Goal: Task Accomplishment & Management: Complete application form

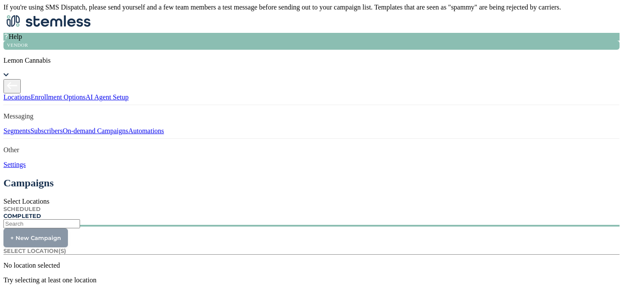
click at [63, 135] on span "On-demand Campaigns" at bounding box center [96, 130] width 66 height 7
click at [49, 198] on span "Select Locations" at bounding box center [26, 201] width 46 height 7
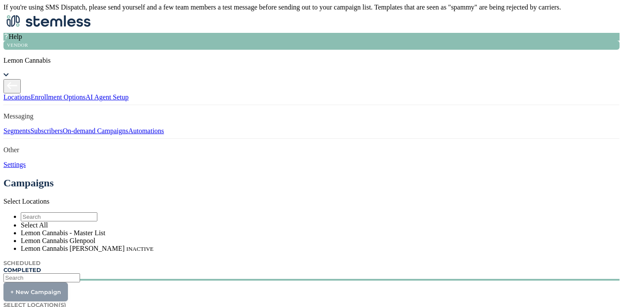
click at [170, 237] on li "Lemon Cannabis Glenpool" at bounding box center [320, 241] width 599 height 8
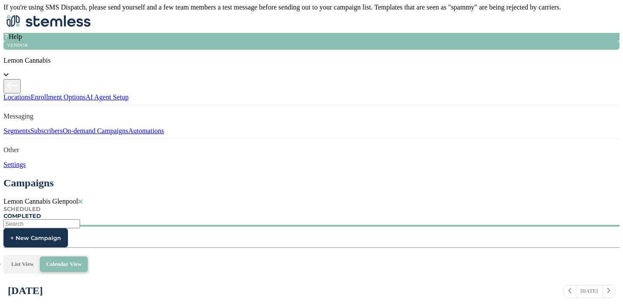
click at [61, 235] on span "+ New Campaign" at bounding box center [35, 238] width 51 height 7
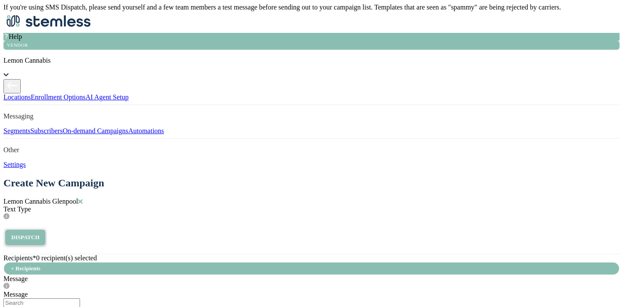
scroll to position [217, 0]
radio input "true"
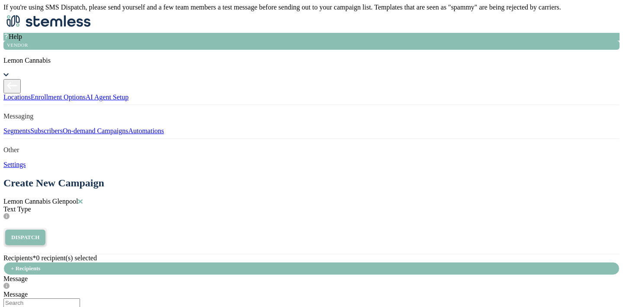
drag, startPoint x: 269, startPoint y: 153, endPoint x: 198, endPoint y: 137, distance: 72.8
drag, startPoint x: 311, startPoint y: 126, endPoint x: 305, endPoint y: 123, distance: 6.2
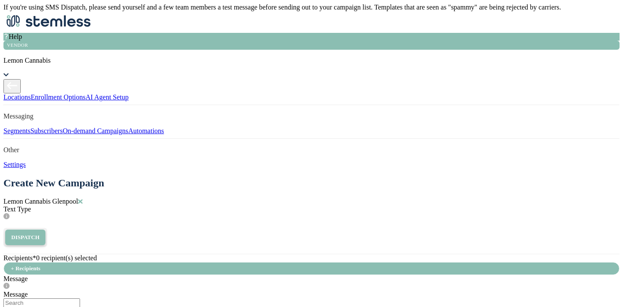
drag, startPoint x: 306, startPoint y: 127, endPoint x: 206, endPoint y: 127, distance: 100.4
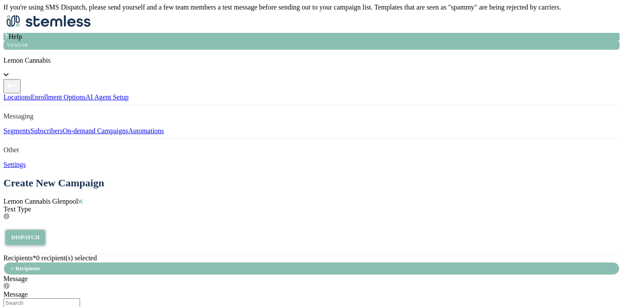
drag, startPoint x: 219, startPoint y: 135, endPoint x: 229, endPoint y: 137, distance: 9.6
drag, startPoint x: 270, startPoint y: 135, endPoint x: 252, endPoint y: 135, distance: 18.2
drag, startPoint x: 282, startPoint y: 142, endPoint x: 204, endPoint y: 144, distance: 77.9
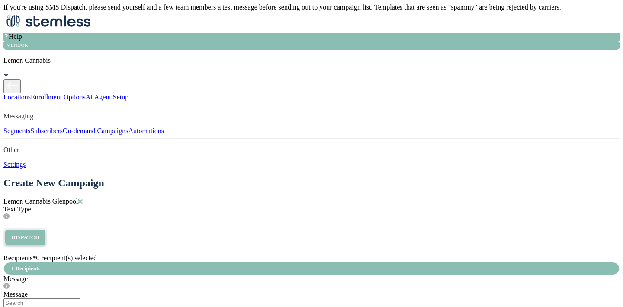
drag, startPoint x: 268, startPoint y: 152, endPoint x: 205, endPoint y: 154, distance: 63.2
drag, startPoint x: 396, startPoint y: 167, endPoint x: 199, endPoint y: 168, distance: 196.9
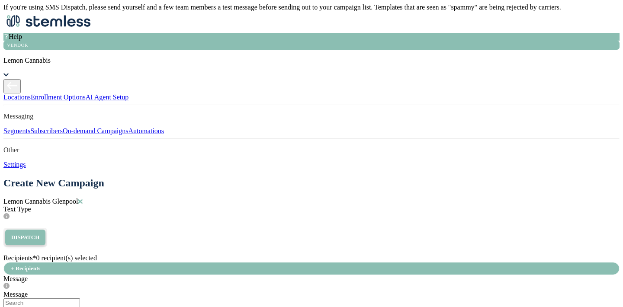
drag, startPoint x: 237, startPoint y: 184, endPoint x: 197, endPoint y: 184, distance: 39.8
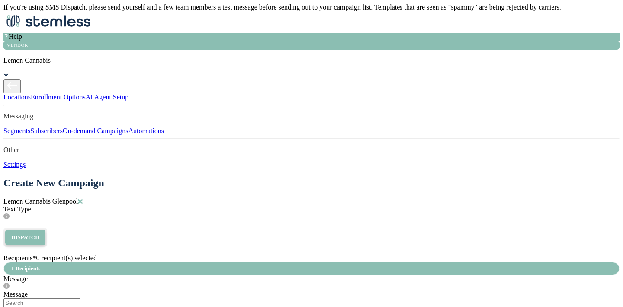
drag, startPoint x: 312, startPoint y: 250, endPoint x: 274, endPoint y: 251, distance: 37.7
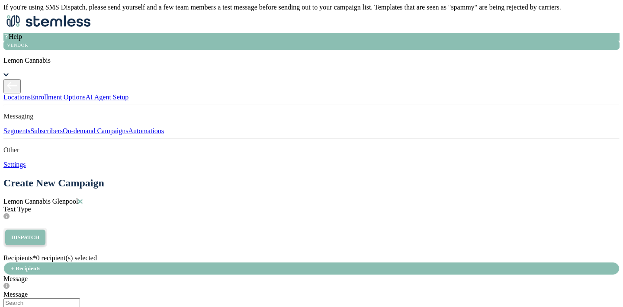
drag, startPoint x: 239, startPoint y: 221, endPoint x: 194, endPoint y: 218, distance: 44.7
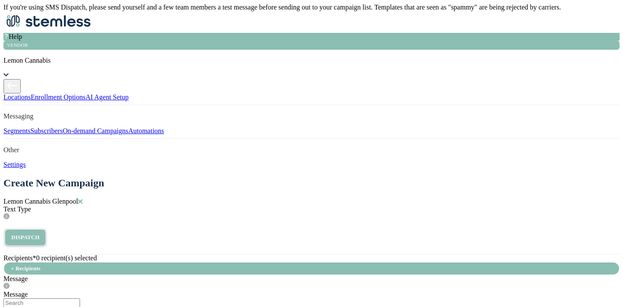
drag, startPoint x: 244, startPoint y: 161, endPoint x: 195, endPoint y: 161, distance: 49.3
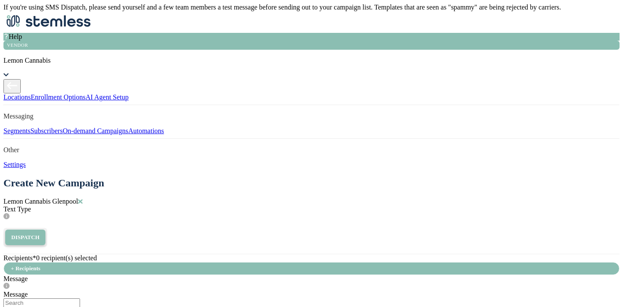
drag, startPoint x: 316, startPoint y: 258, endPoint x: 199, endPoint y: 251, distance: 117.5
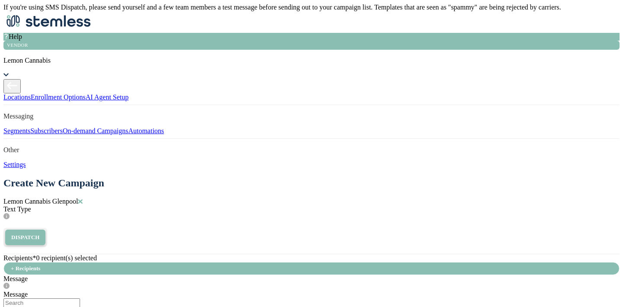
type input "Place an Order!"
type input "[URL][DOMAIN_NAME]"
type input "Leave a Review!"
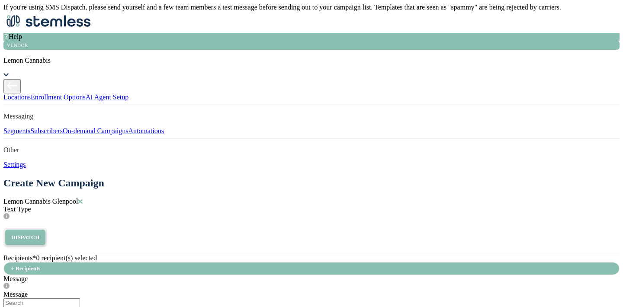
type input "[URL][DOMAIN_NAME]"
type input "Follow our IG!"
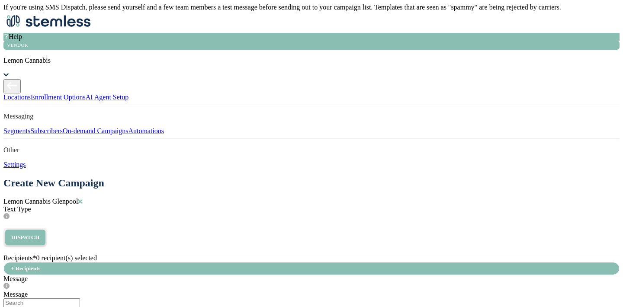
type input "[URL][DOMAIN_NAME]"
click at [241, 262] on div "+ Recipients" at bounding box center [311, 268] width 616 height 13
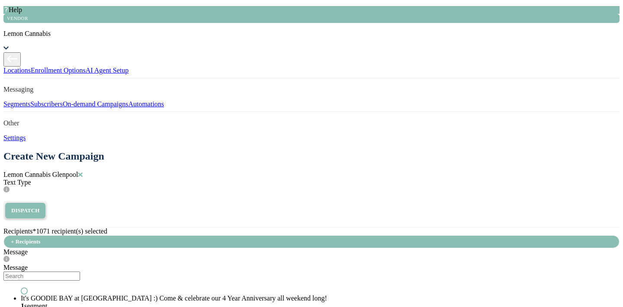
type input "m"
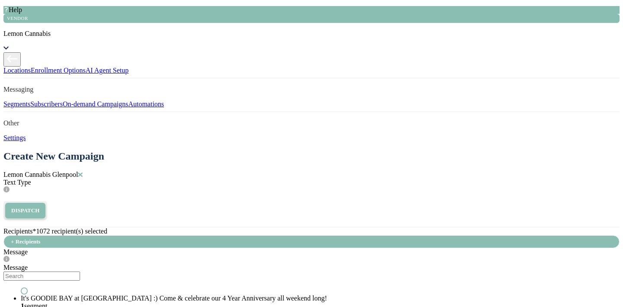
type input "l"
type input "p"
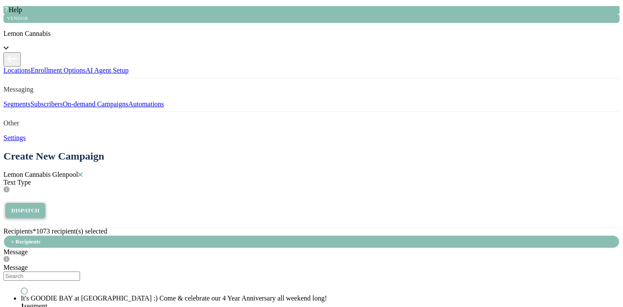
scroll to position [380, 0]
type input "t"
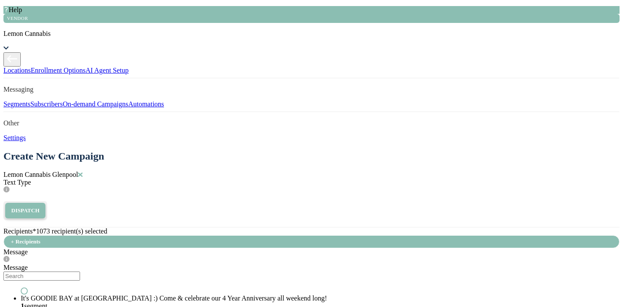
type input "young"
drag, startPoint x: 393, startPoint y: 171, endPoint x: 372, endPoint y: 170, distance: 21.2
type input "suzy"
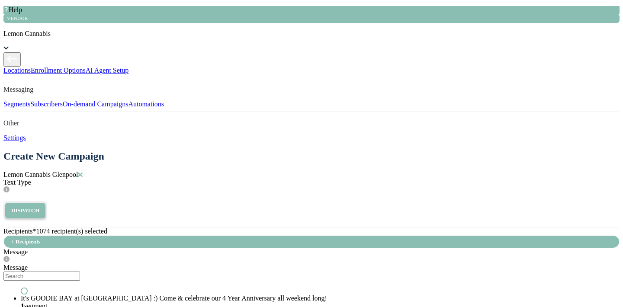
drag, startPoint x: 429, startPoint y: 172, endPoint x: 353, endPoint y: 172, distance: 76.6
drag, startPoint x: 395, startPoint y: 174, endPoint x: 370, endPoint y: 171, distance: 24.5
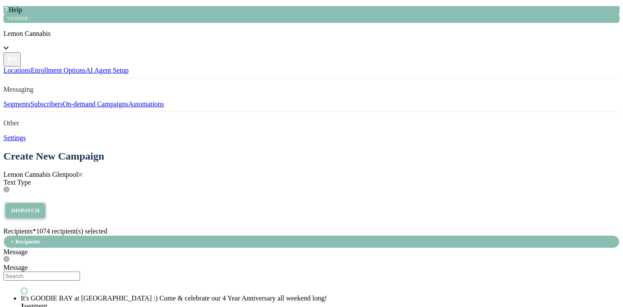
type input "[PERSON_NAME]"
drag, startPoint x: 405, startPoint y: 171, endPoint x: 357, endPoint y: 169, distance: 47.2
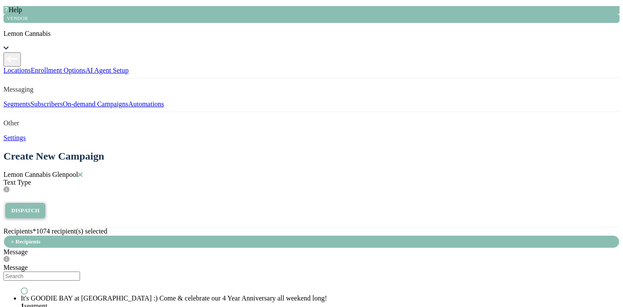
drag, startPoint x: 407, startPoint y: 169, endPoint x: 370, endPoint y: 168, distance: 36.4
type input "[PERSON_NAME]"
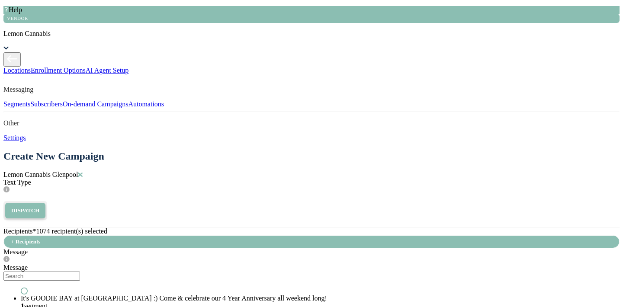
drag, startPoint x: 398, startPoint y: 170, endPoint x: 374, endPoint y: 169, distance: 24.3
drag, startPoint x: 388, startPoint y: 170, endPoint x: 377, endPoint y: 170, distance: 11.7
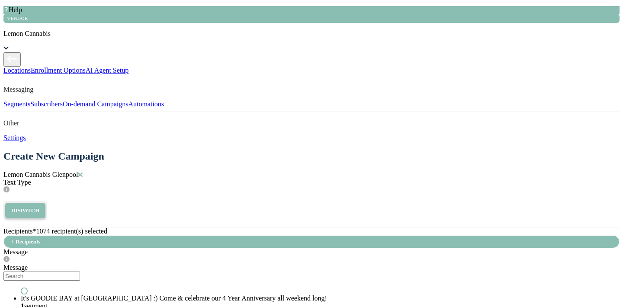
type input "r"
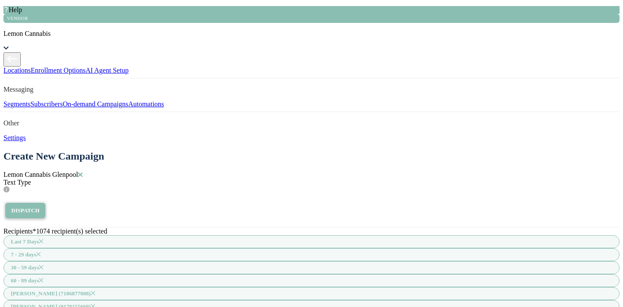
scroll to position [753, 0]
radio input "true"
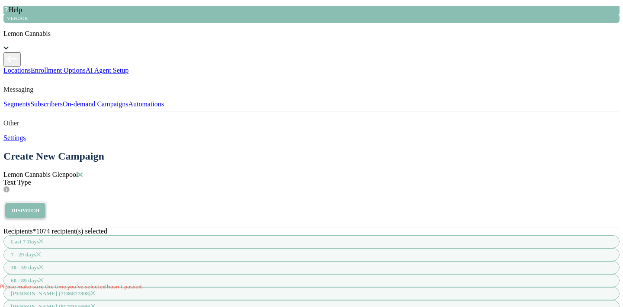
select select "40"
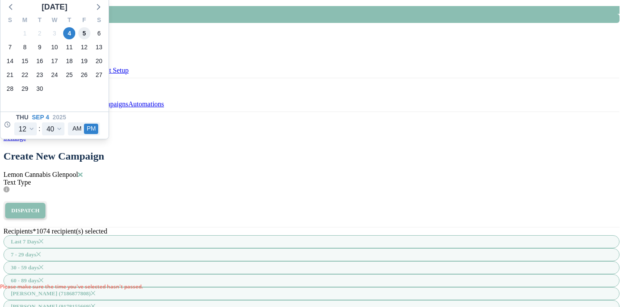
click at [90, 39] on span "5" at bounding box center [84, 33] width 12 height 12
type input "[DATE] 12:40 PM"
click at [37, 135] on select "12 1 2 3 4 5 6 7 8 9 10 11" at bounding box center [25, 128] width 23 height 13
select select "21"
type input "[DATE] 9:40 PM"
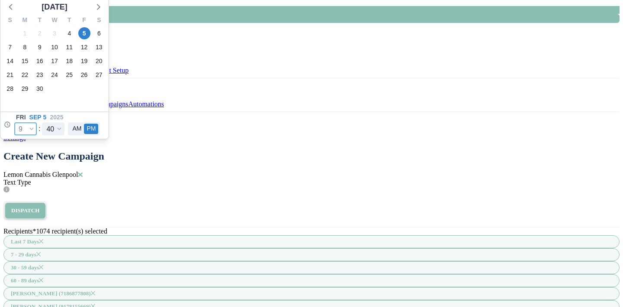
select select "21"
click at [64, 135] on select "00 05 10 15 20 25 30 35 40 45 50 55" at bounding box center [53, 128] width 23 height 13
select select "35"
type input "[DATE] 9:35 PM"
select select "35"
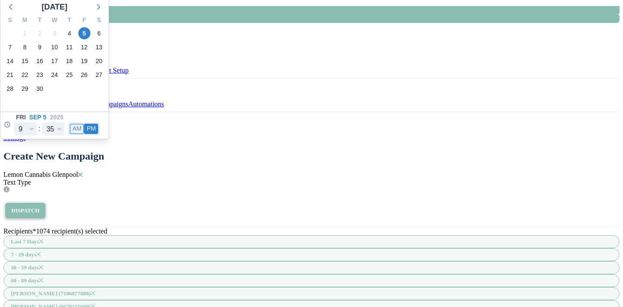
click at [84, 134] on button "AM" at bounding box center [77, 129] width 14 height 10
type input "[DATE] 9:35 AM"
select select "9"
click at [84, 134] on button "AM" at bounding box center [77, 129] width 14 height 10
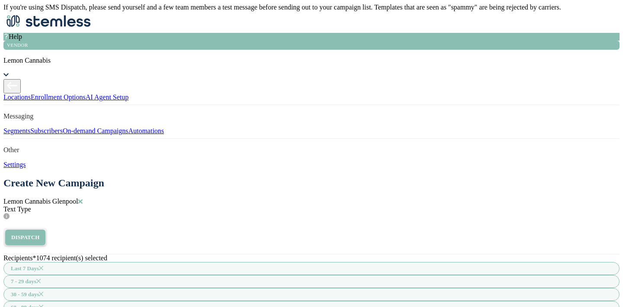
type input "5000"
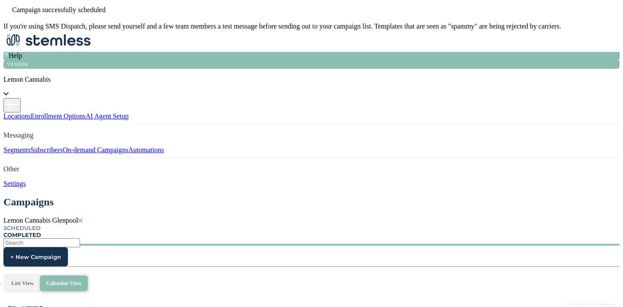
scroll to position [117, 0]
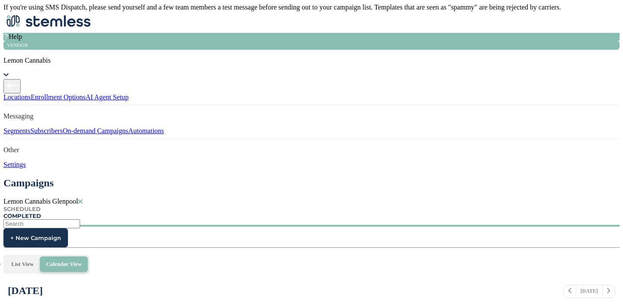
click at [61, 235] on span "+ New Campaign" at bounding box center [35, 238] width 51 height 7
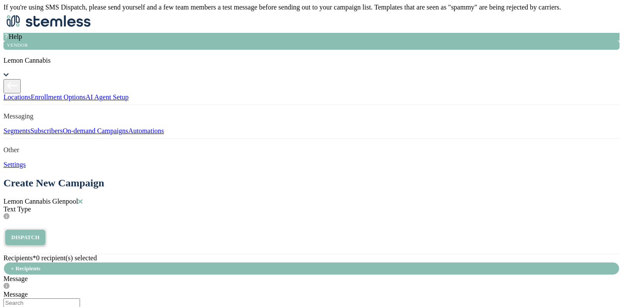
scroll to position [61, 0]
radio input "false"
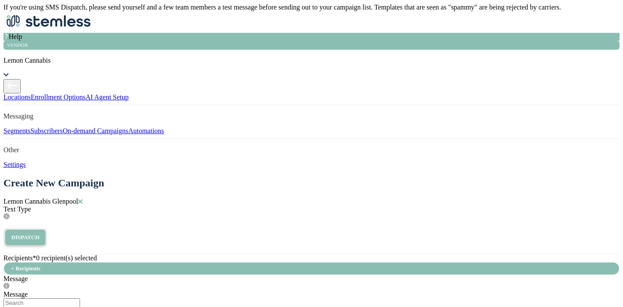
radio input "false"
radio input "true"
click at [28, 291] on label "Message" at bounding box center [15, 294] width 24 height 7
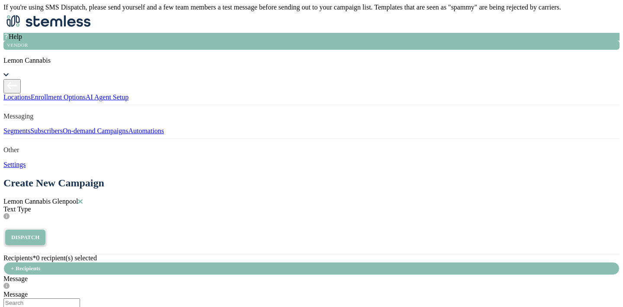
radio input "true"
click at [28, 291] on label "Message" at bounding box center [15, 294] width 24 height 7
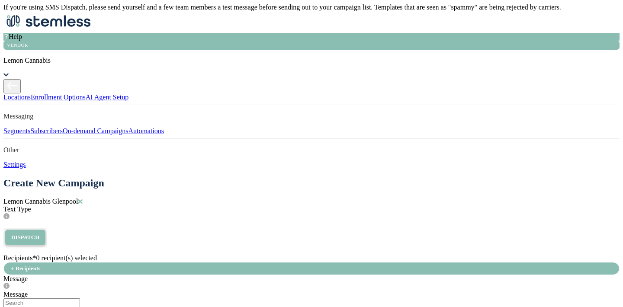
drag, startPoint x: 253, startPoint y: 147, endPoint x: 226, endPoint y: 147, distance: 26.4
drag, startPoint x: 227, startPoint y: 157, endPoint x: 204, endPoint y: 156, distance: 23.0
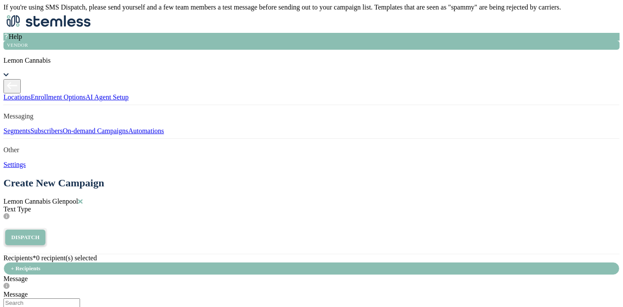
drag, startPoint x: 317, startPoint y: 155, endPoint x: 293, endPoint y: 155, distance: 24.7
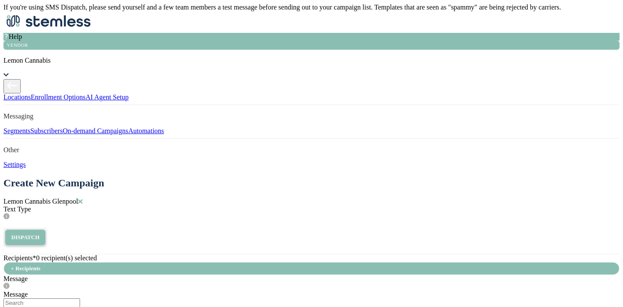
scroll to position [40, 0]
drag, startPoint x: 243, startPoint y: 178, endPoint x: 200, endPoint y: 180, distance: 42.4
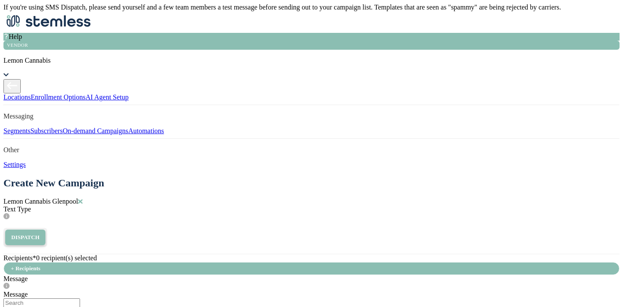
drag, startPoint x: 238, startPoint y: 237, endPoint x: 199, endPoint y: 237, distance: 39.0
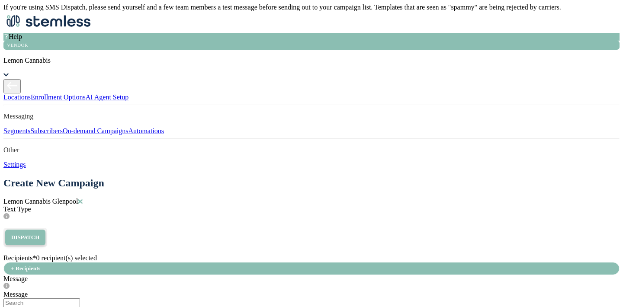
scroll to position [0, 0]
type input "Place an Order!"
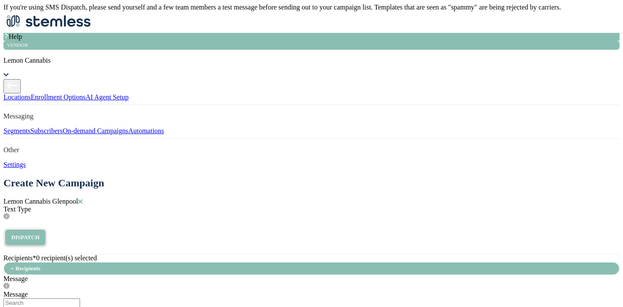
type input "Leave a Review!"
type input "Follow our IG!"
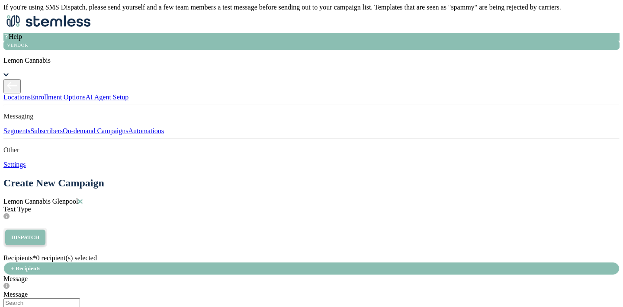
type input "[URL][DOMAIN_NAME]"
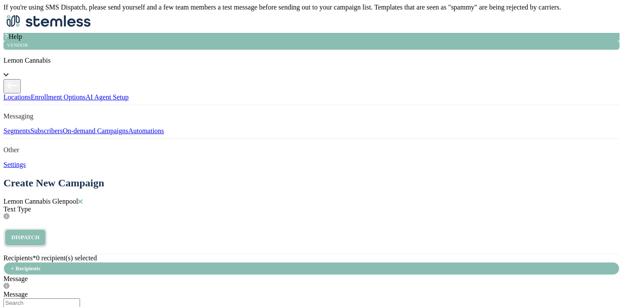
type input "[URL][DOMAIN_NAME]"
click at [243, 262] on div "+ Recipients" at bounding box center [311, 268] width 616 height 13
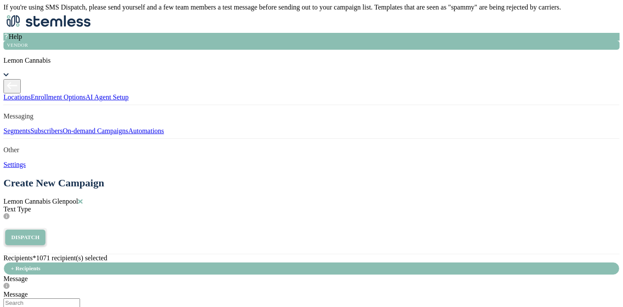
type input "[PERSON_NAME]"
drag, startPoint x: 394, startPoint y: 169, endPoint x: 369, endPoint y: 169, distance: 25.1
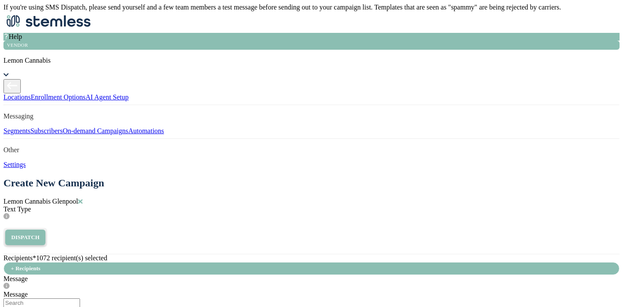
type input "pun"
drag, startPoint x: 392, startPoint y: 168, endPoint x: 375, endPoint y: 168, distance: 17.3
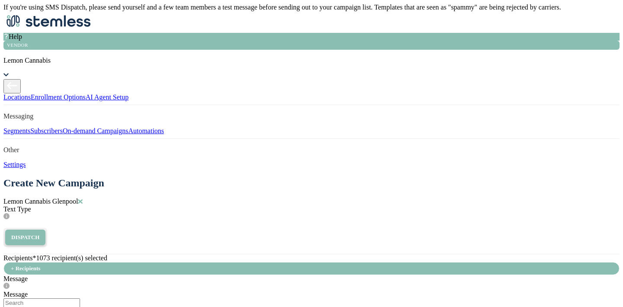
type input "suzy"
drag, startPoint x: 389, startPoint y: 168, endPoint x: 373, endPoint y: 168, distance: 16.0
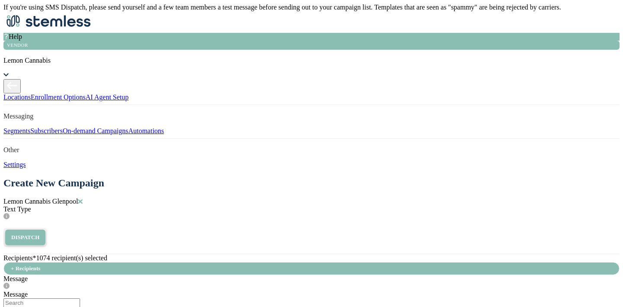
drag, startPoint x: 407, startPoint y: 172, endPoint x: 370, endPoint y: 172, distance: 36.8
type input "[PERSON_NAME]"
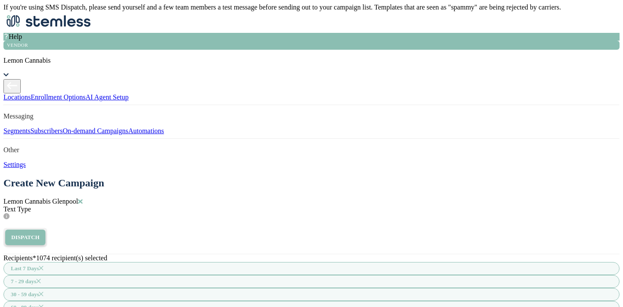
scroll to position [822, 0]
radio input "true"
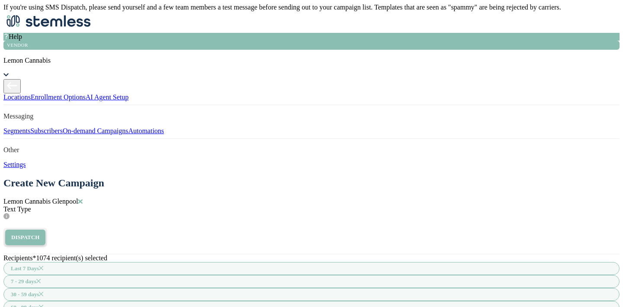
select select "50"
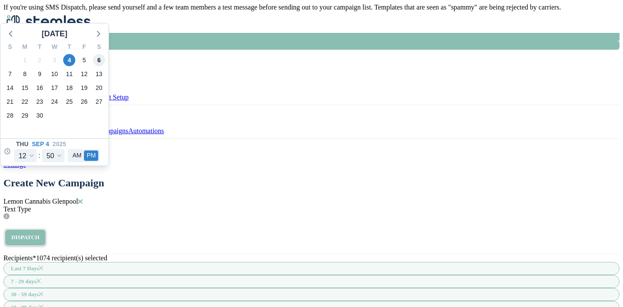
click at [105, 66] on span "6" at bounding box center [99, 60] width 12 height 12
type input "[DATE] 12:50 PM"
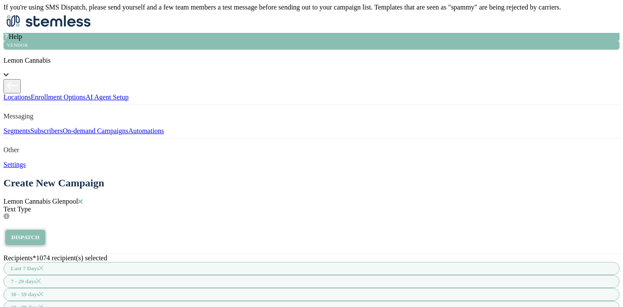
select select "50"
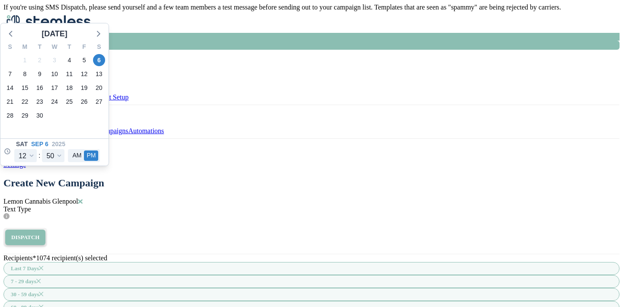
scroll to position [27, 0]
click at [37, 162] on select "12 1 2 3 4 5 6 7 8 9 10 11" at bounding box center [25, 155] width 23 height 13
select select "21"
type input "[DATE] 9:50 PM"
select select "21"
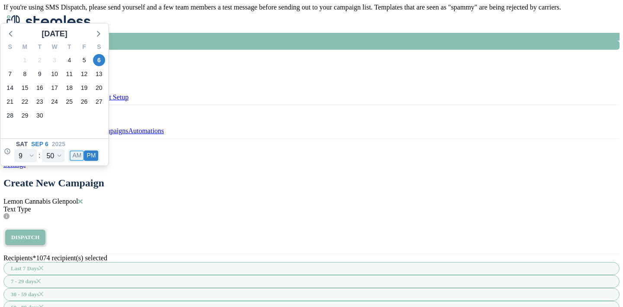
click at [84, 161] on button "AM" at bounding box center [77, 156] width 14 height 10
type input "[DATE] 9:50 AM"
select select "9"
click at [64, 162] on select "00 05 10 15 20 25 30 35 40 45 50 55" at bounding box center [53, 155] width 23 height 13
select select "45"
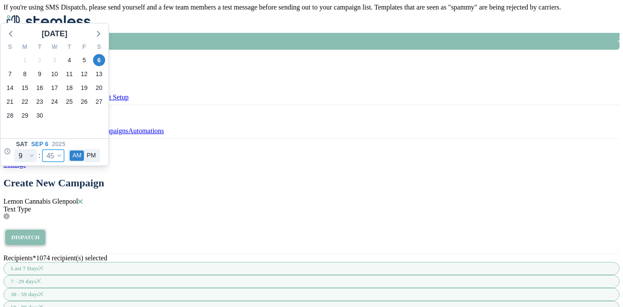
type input "[DATE] 9:45 AM"
select select "45"
click at [37, 162] on select "12 1 2 3 4 5 6 7 8 9 10 11" at bounding box center [25, 155] width 23 height 13
select select "10"
type input "[DATE] 10:45 AM"
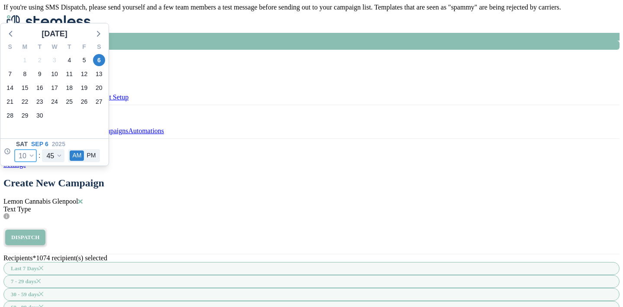
select select "10"
click at [64, 162] on select "00 05 10 15 20 25 30 35 40 45 50 55" at bounding box center [53, 155] width 23 height 13
select select "0"
type input "[DATE] 10:00 AM"
select select "0"
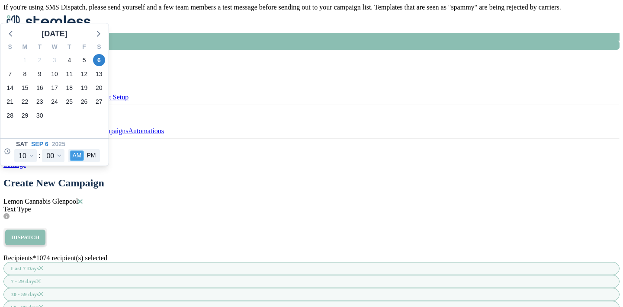
click at [84, 161] on button "AM" at bounding box center [77, 156] width 14 height 10
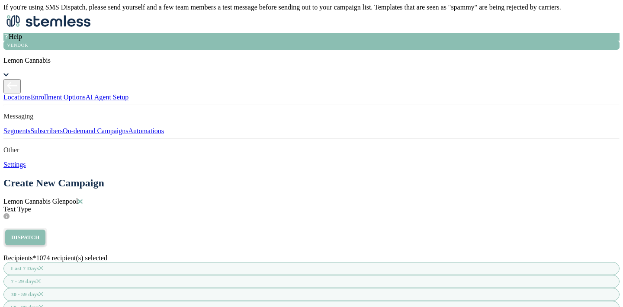
scroll to position [930, 0]
type input "5000"
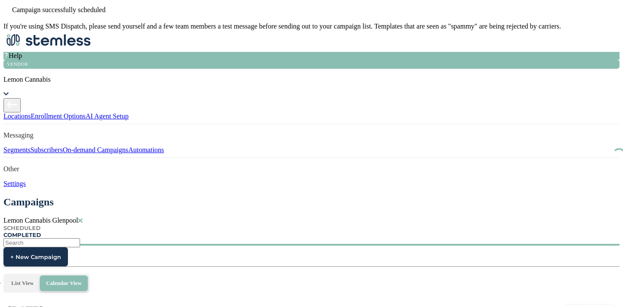
scroll to position [278, 0]
